Goal: Navigation & Orientation: Find specific page/section

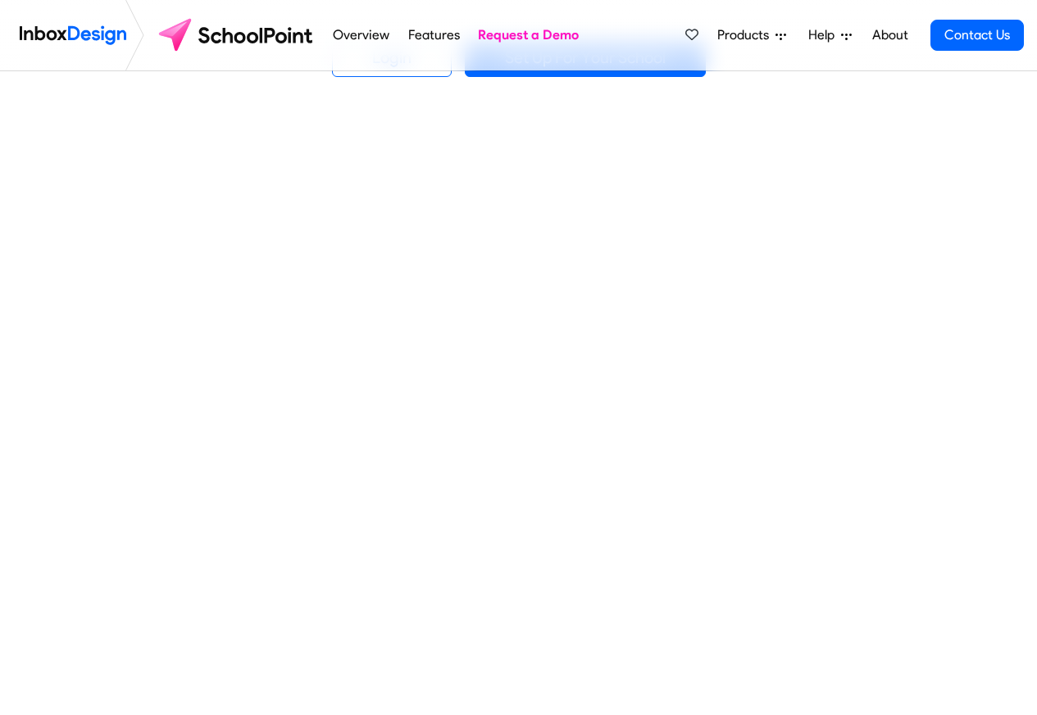
scroll to position [590, 0]
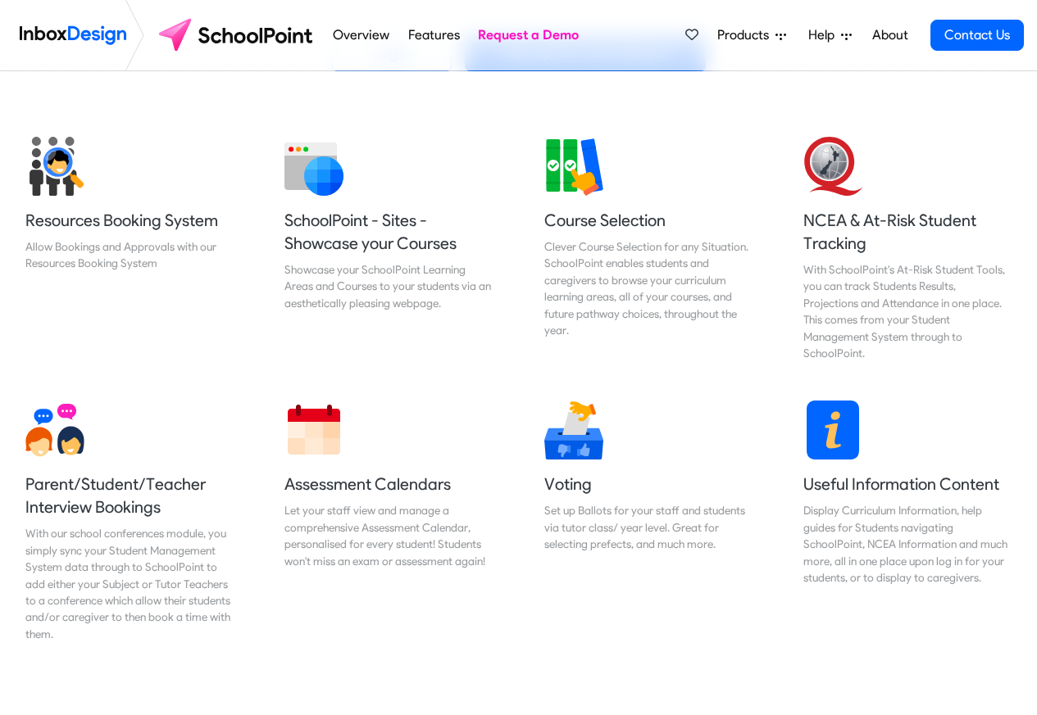
click at [738, 35] on span "Products" at bounding box center [746, 35] width 58 height 20
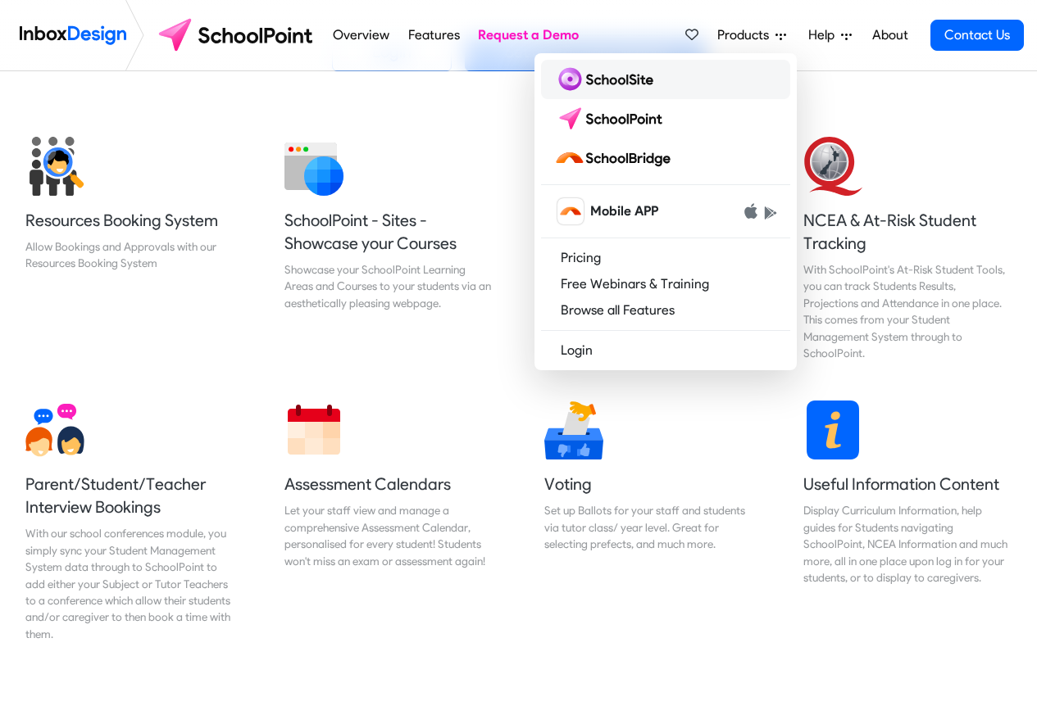
click at [598, 80] on img at bounding box center [607, 79] width 106 height 26
